Goal: Browse casually

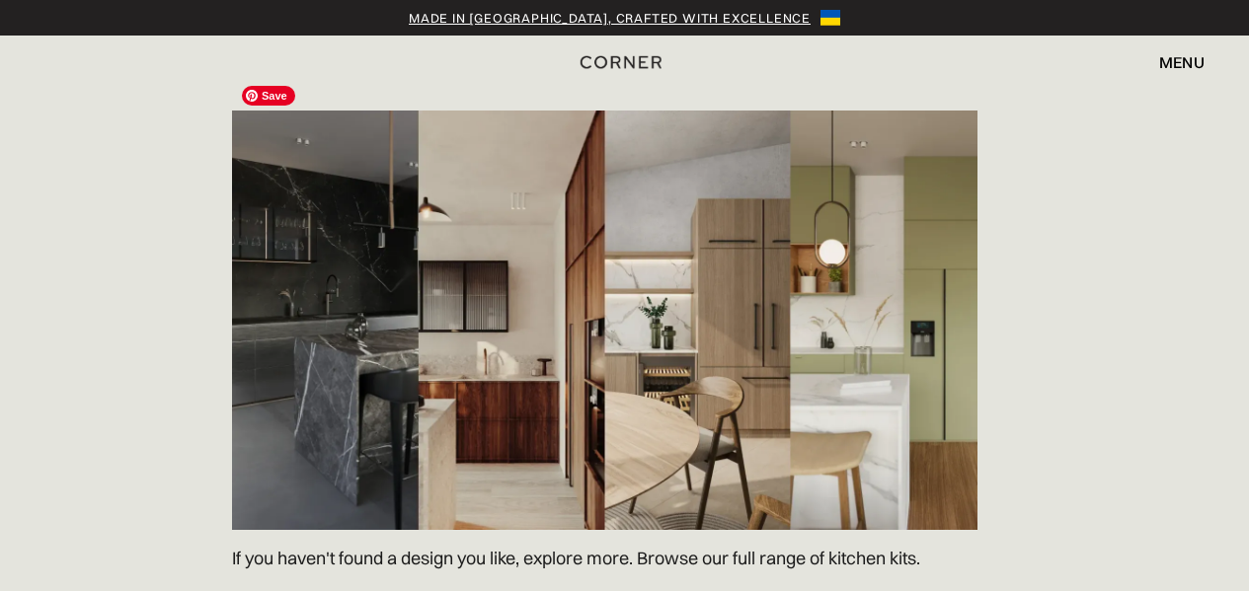
scroll to position [2863, 0]
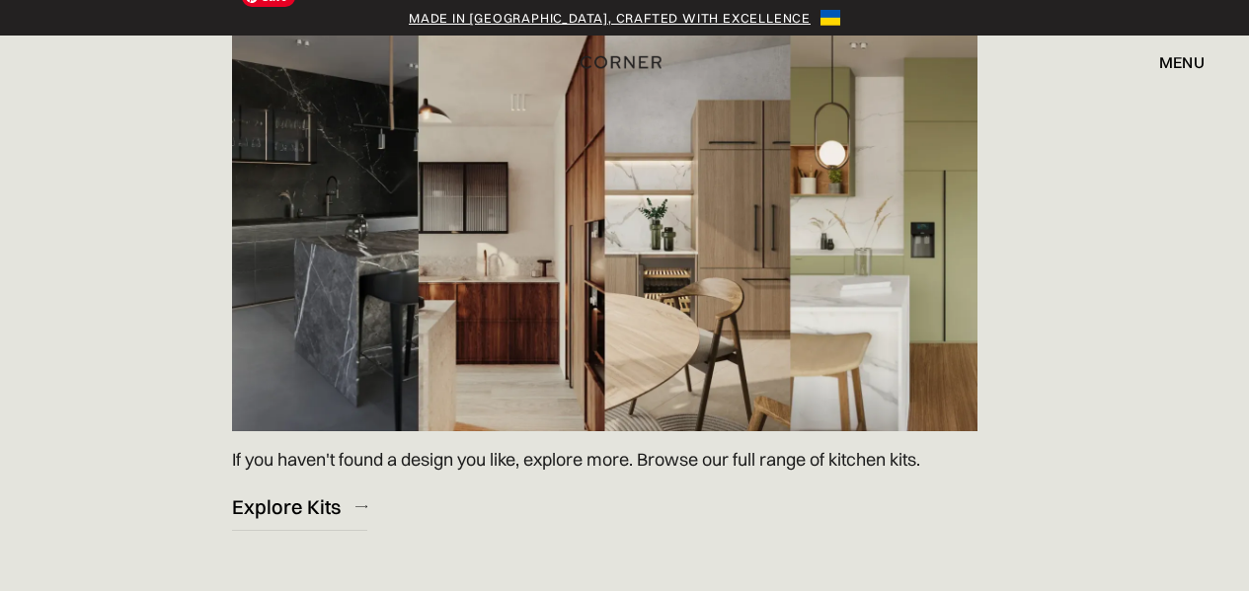
click at [805, 202] on img at bounding box center [604, 222] width 745 height 420
click at [759, 196] on img at bounding box center [604, 222] width 745 height 420
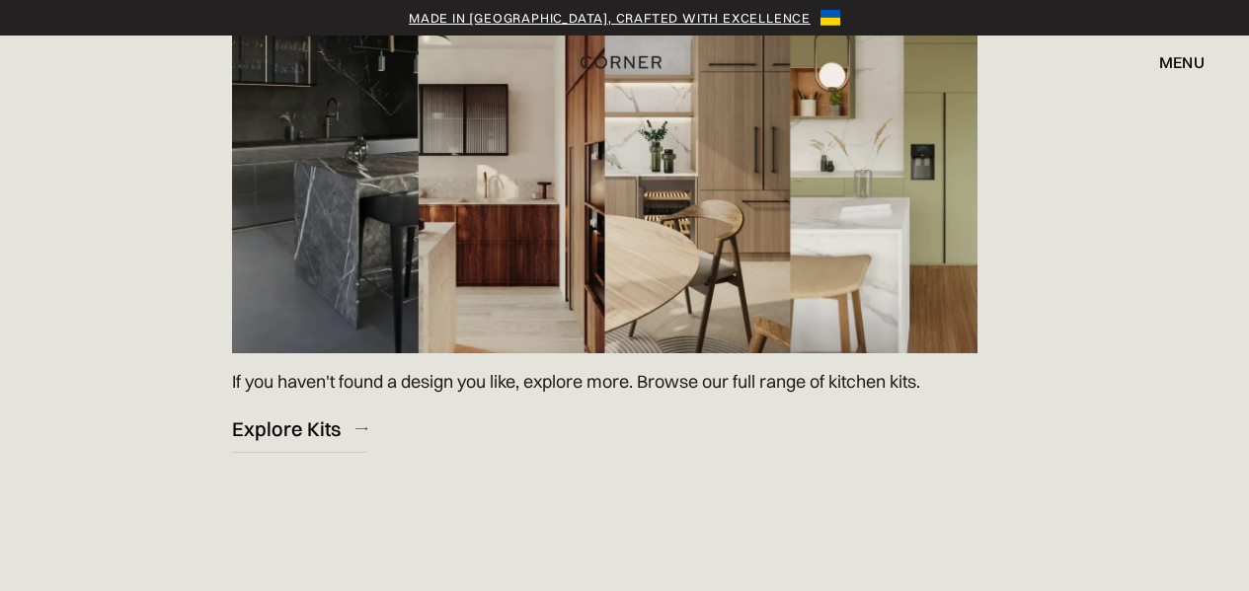
scroll to position [2765, 0]
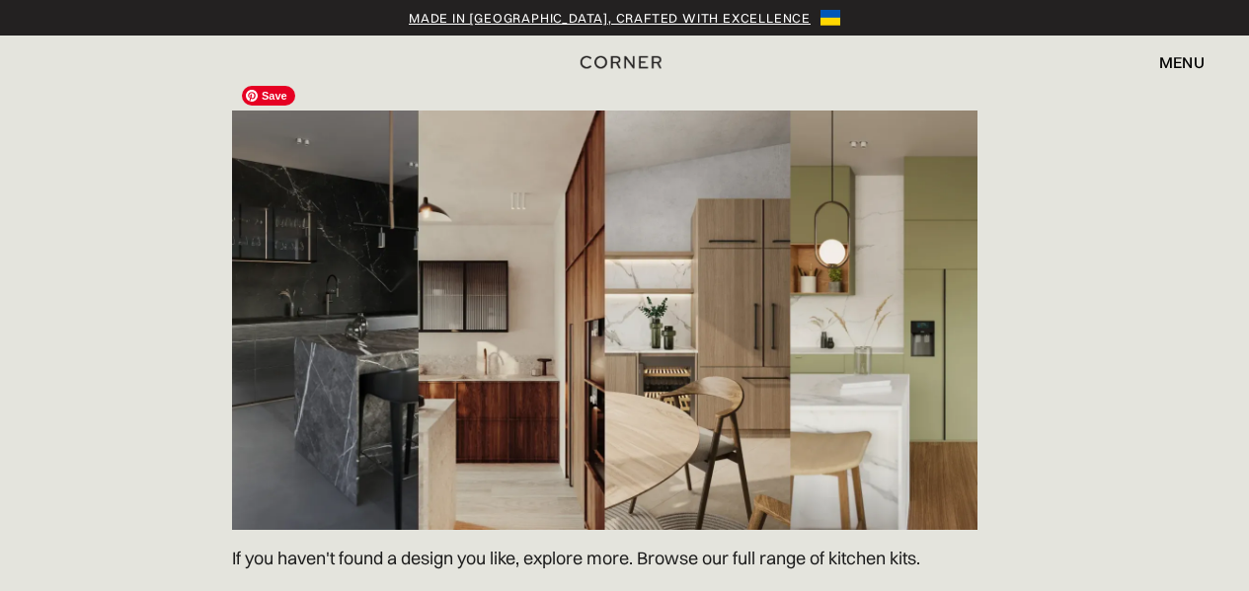
click at [792, 310] on img at bounding box center [604, 321] width 745 height 420
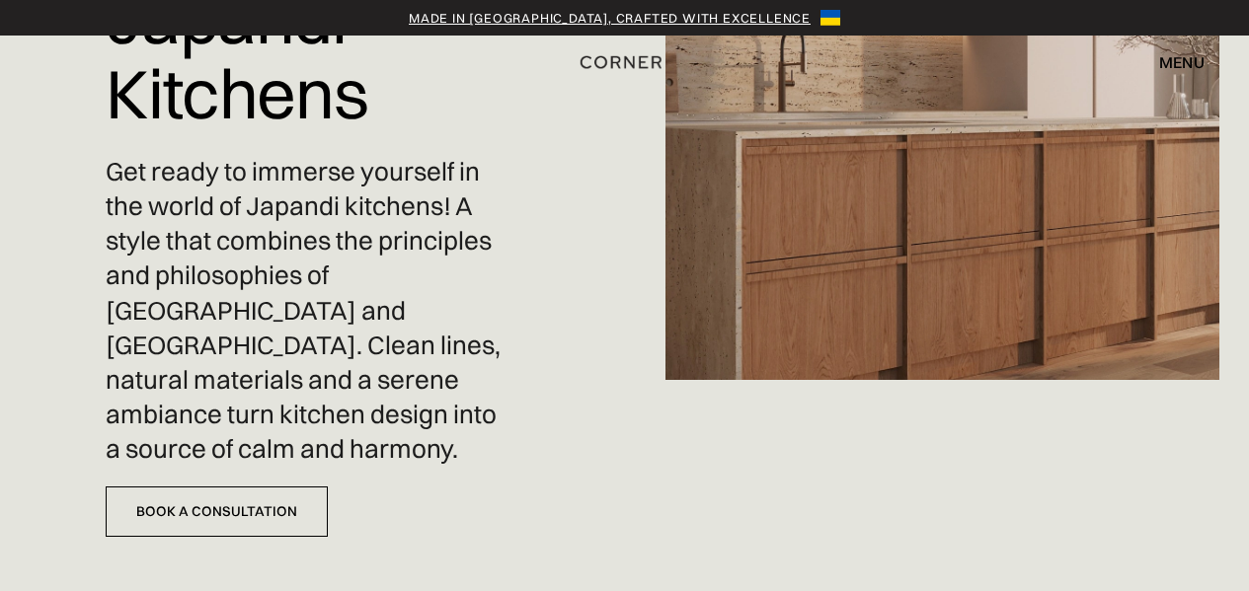
scroll to position [0, 0]
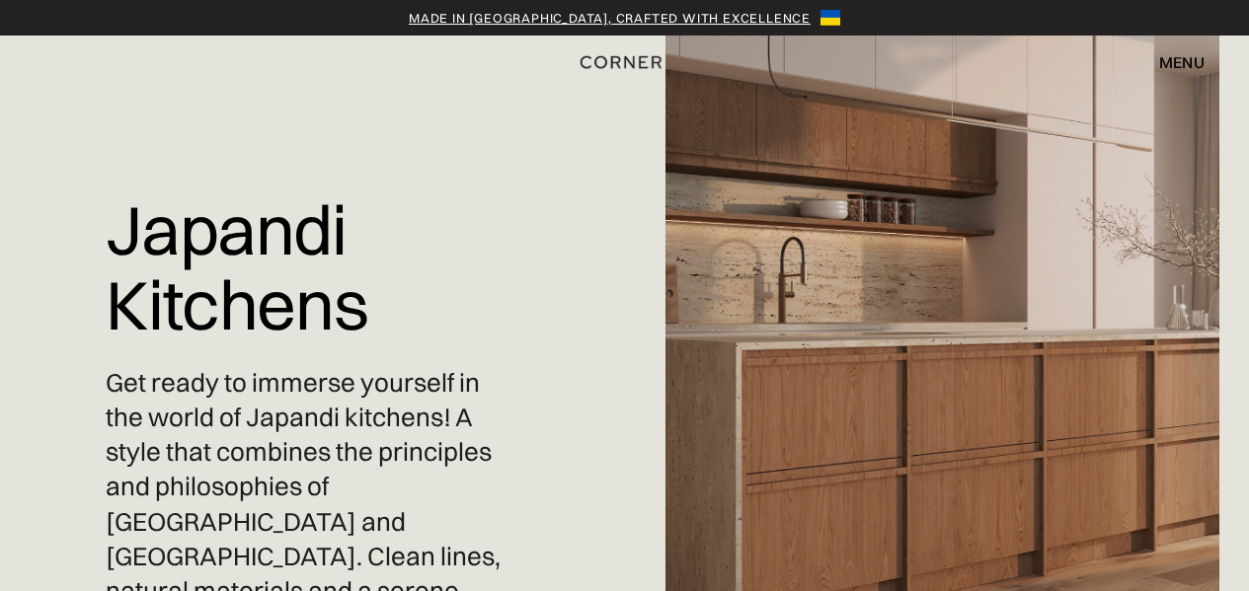
click at [626, 15] on div "Made in Ukraine, crafted with excellence" at bounding box center [610, 18] width 402 height 20
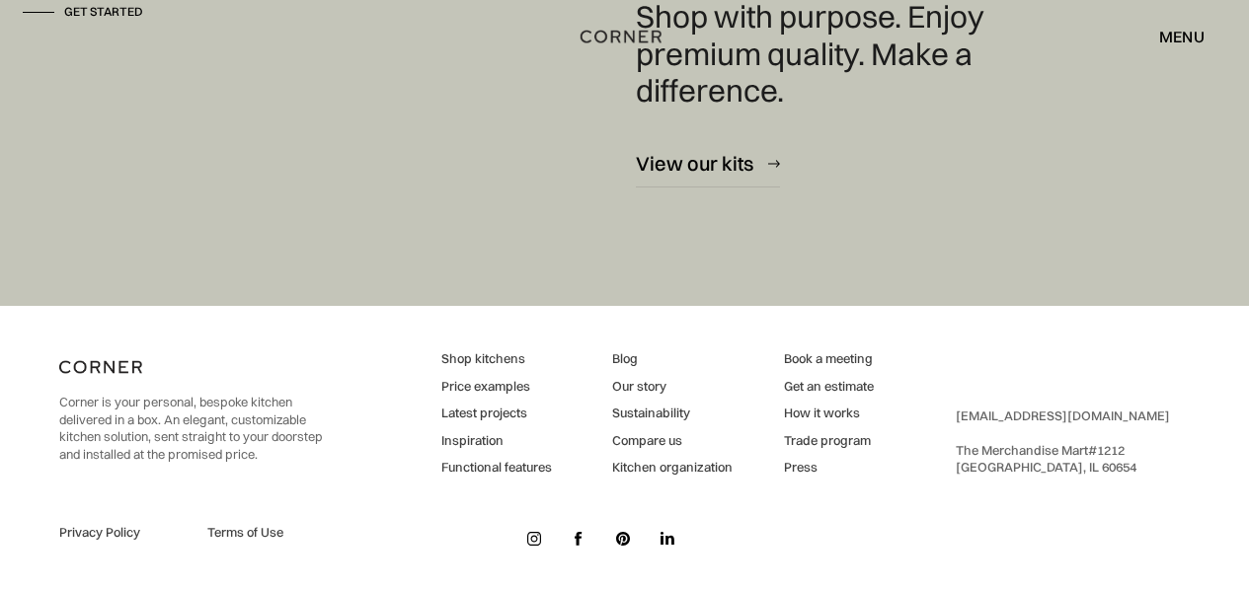
scroll to position [4725, 0]
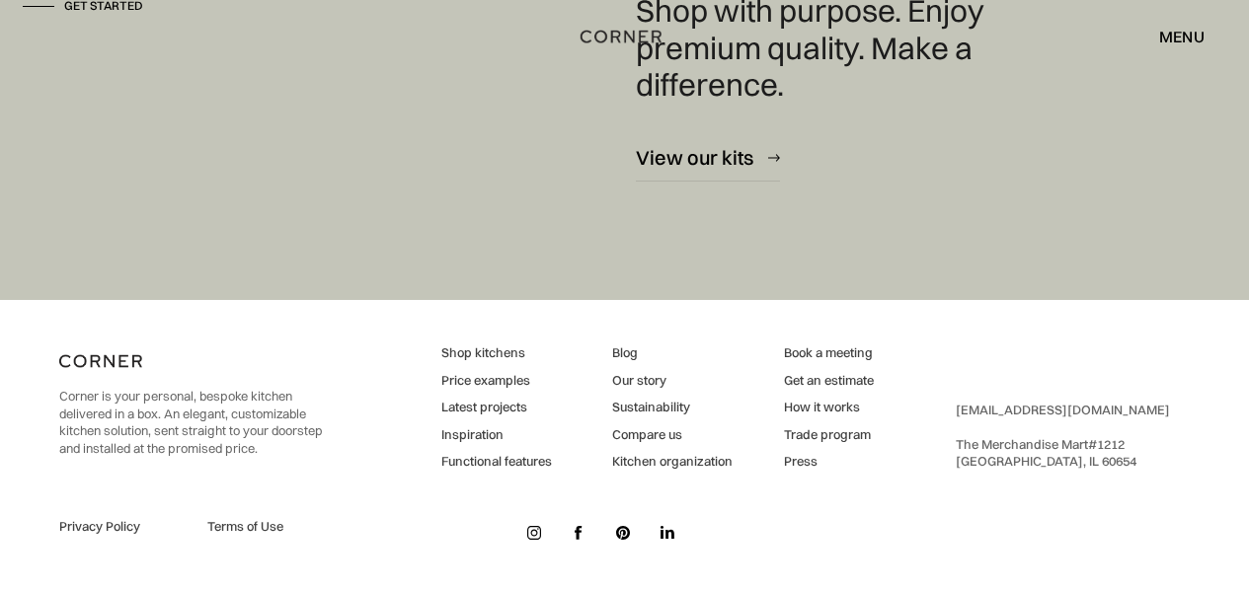
click at [491, 406] on link "Latest projects" at bounding box center [496, 408] width 111 height 18
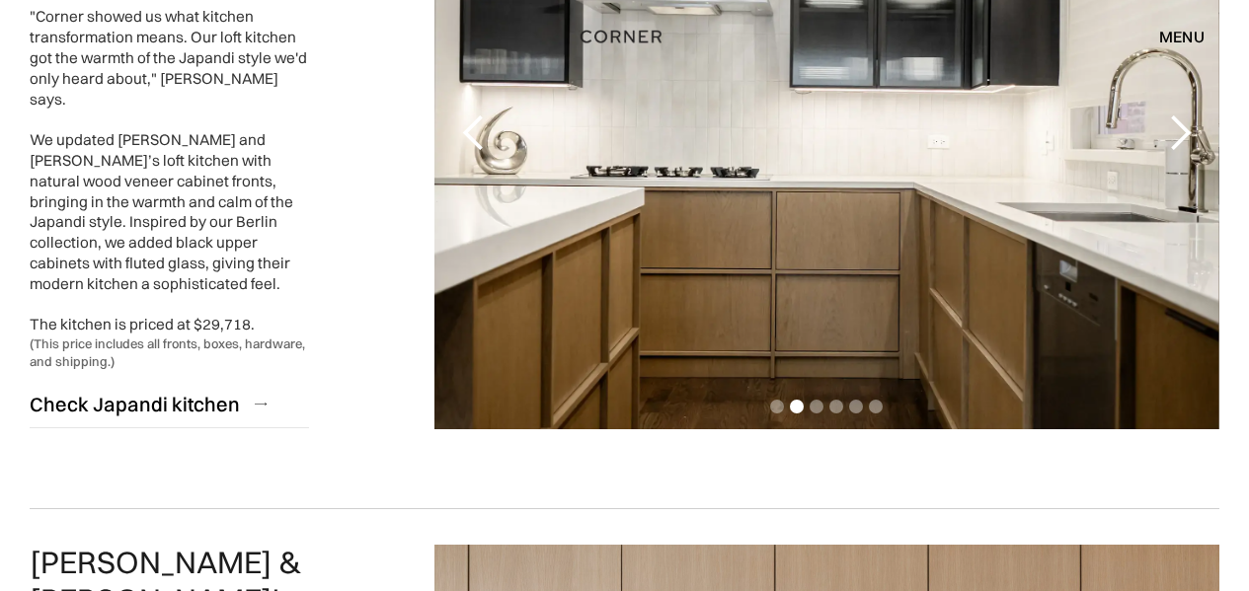
scroll to position [1160, 0]
